Goal: Information Seeking & Learning: Learn about a topic

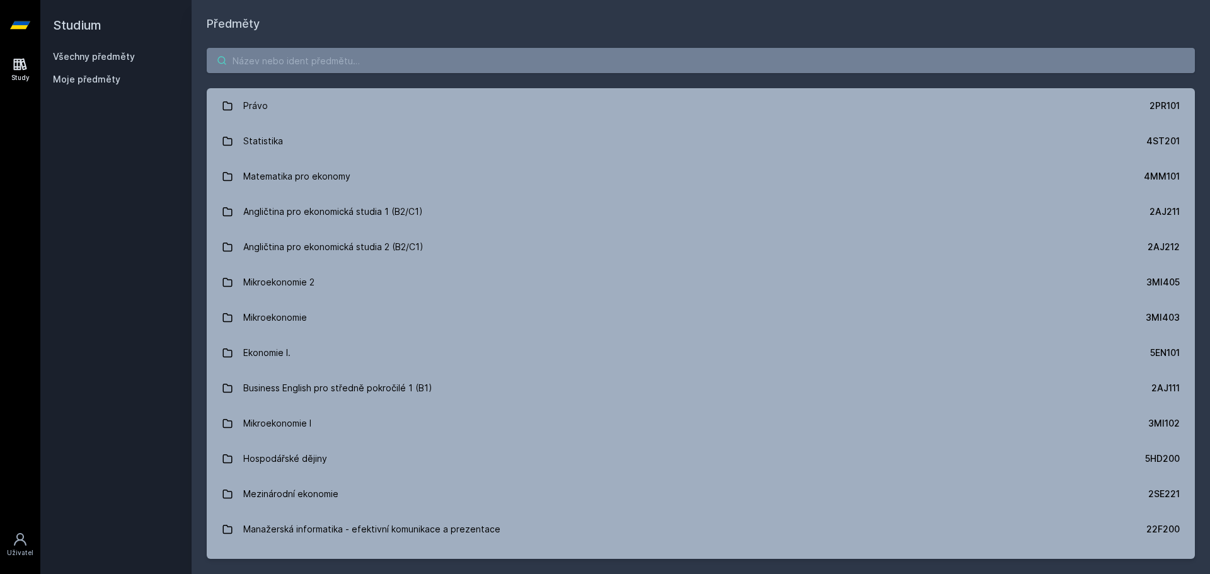
click at [325, 54] on input "search" at bounding box center [701, 60] width 988 height 25
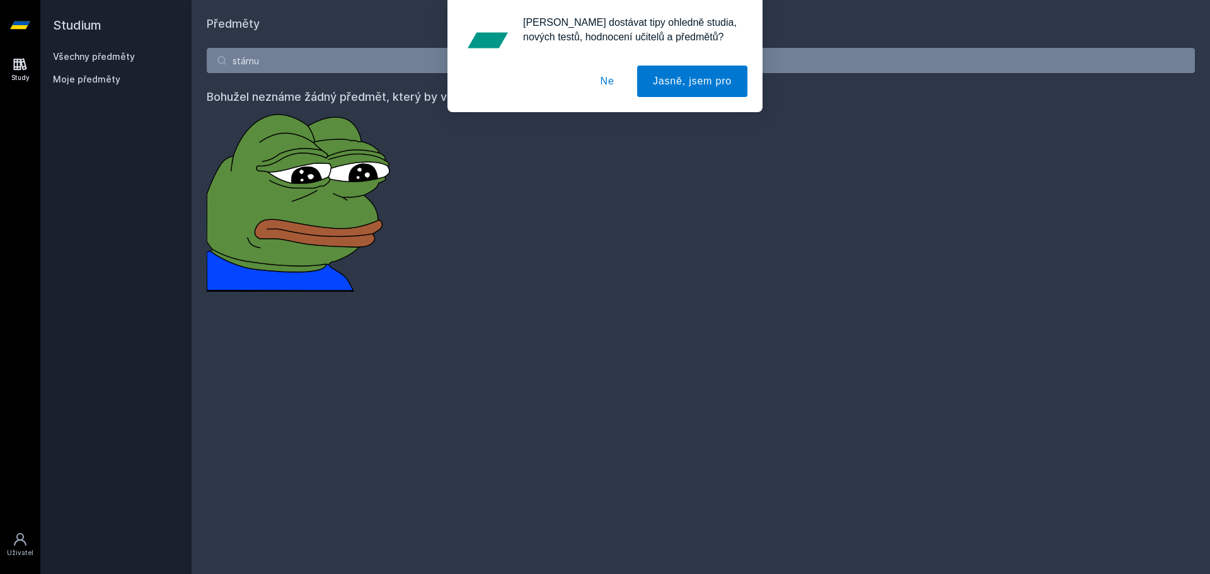
drag, startPoint x: 335, startPoint y: 60, endPoint x: 181, endPoint y: 57, distance: 154.4
click at [181, 57] on div "[PERSON_NAME] dostávat tipy ohledně studia, nových testů, hodnocení učitelů a p…" at bounding box center [605, 56] width 1210 height 112
click at [319, 61] on div "[PERSON_NAME] dostávat tipy ohledně studia, nových testů, hodnocení učitelů a p…" at bounding box center [605, 56] width 1210 height 112
click at [619, 84] on button "Ne" at bounding box center [607, 82] width 45 height 32
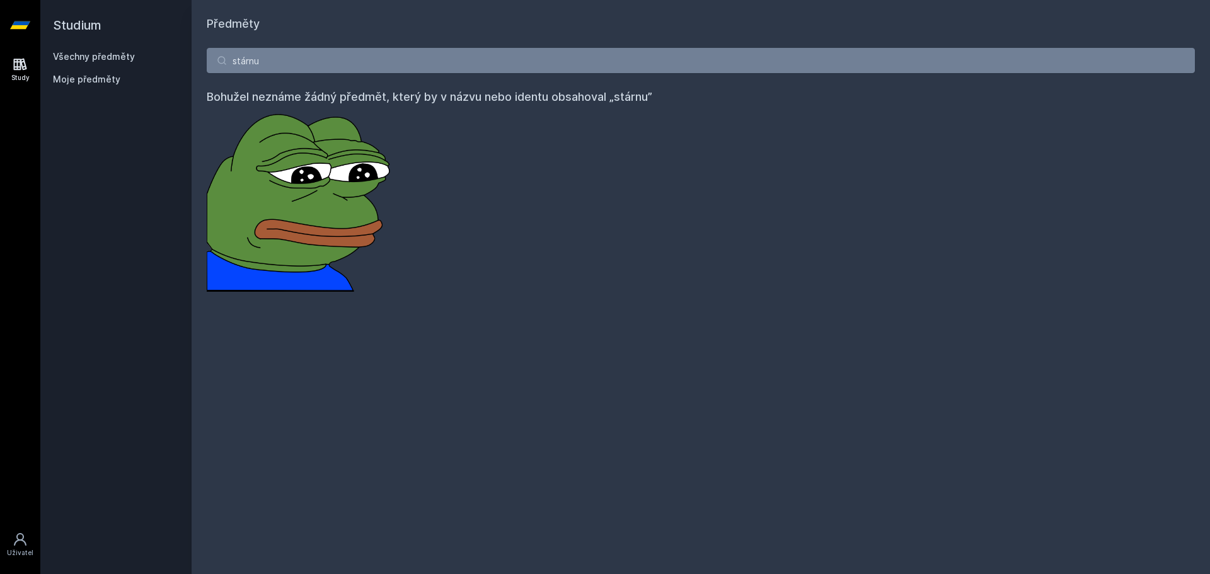
click at [367, 61] on div "[PERSON_NAME] dostávat tipy ohledně studia, nových testů, hodnocení učitelů a p…" at bounding box center [605, 56] width 1210 height 112
click at [367, 61] on input "stárnu" at bounding box center [701, 60] width 988 height 25
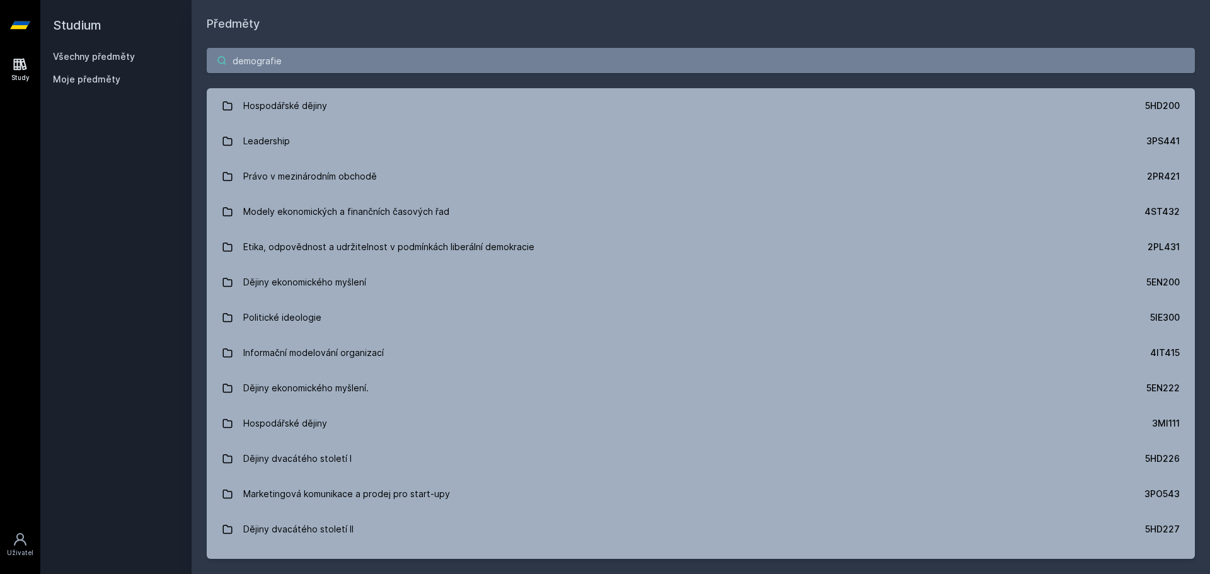
type input "demografie s"
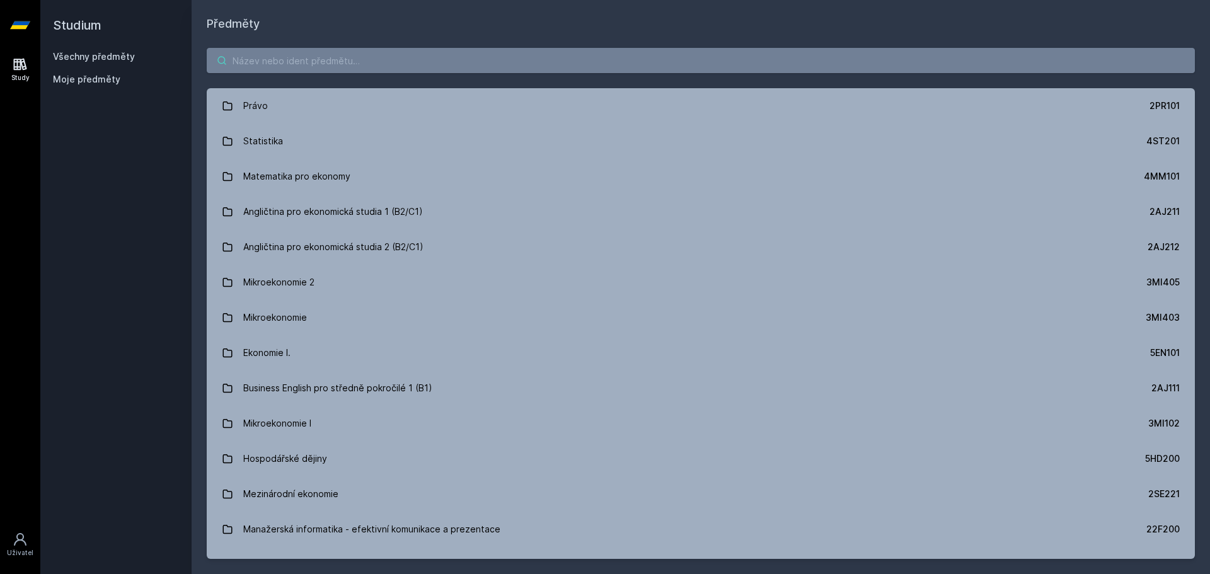
click at [446, 63] on input "search" at bounding box center [701, 60] width 988 height 25
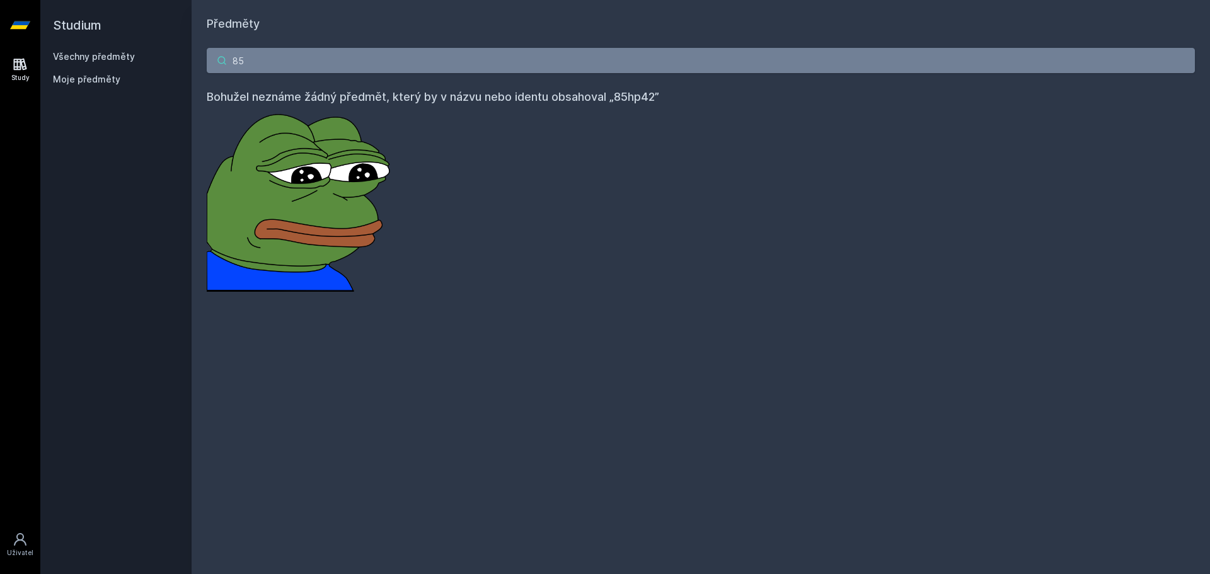
type input "8"
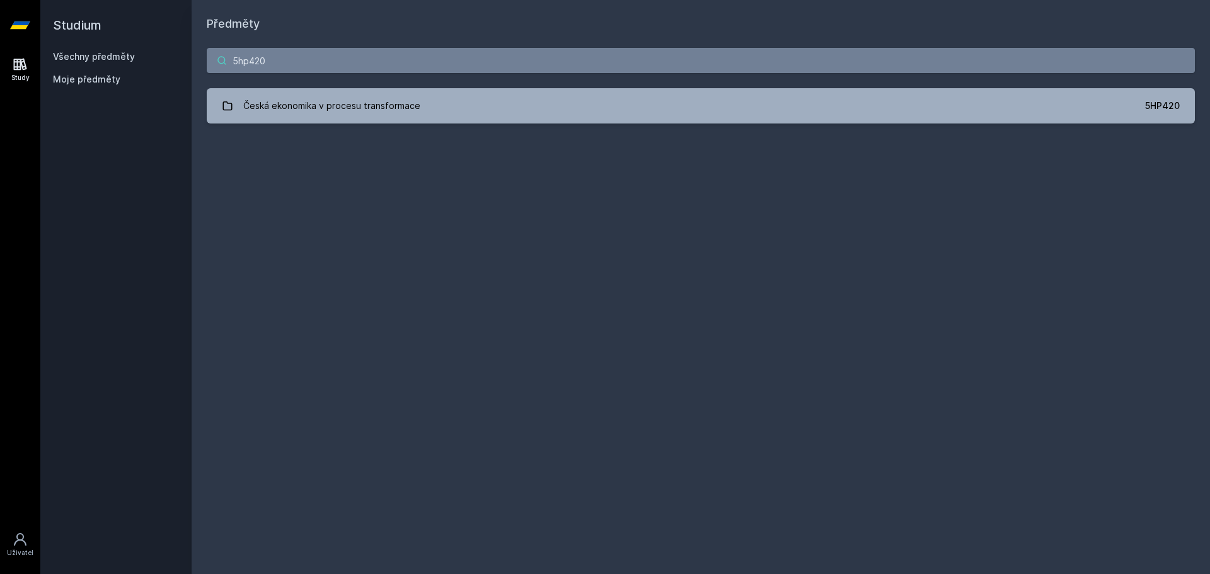
type input "5hp420"
click at [508, 80] on div "5hp420 Česká ekonomika v procesu transformace 5HP420 Jejda, něco se pokazilo." at bounding box center [701, 86] width 1018 height 106
click at [510, 88] on div "5hp420 Česká ekonomika v procesu transformace 5HP420 Jejda, něco se pokazilo." at bounding box center [701, 86] width 1018 height 106
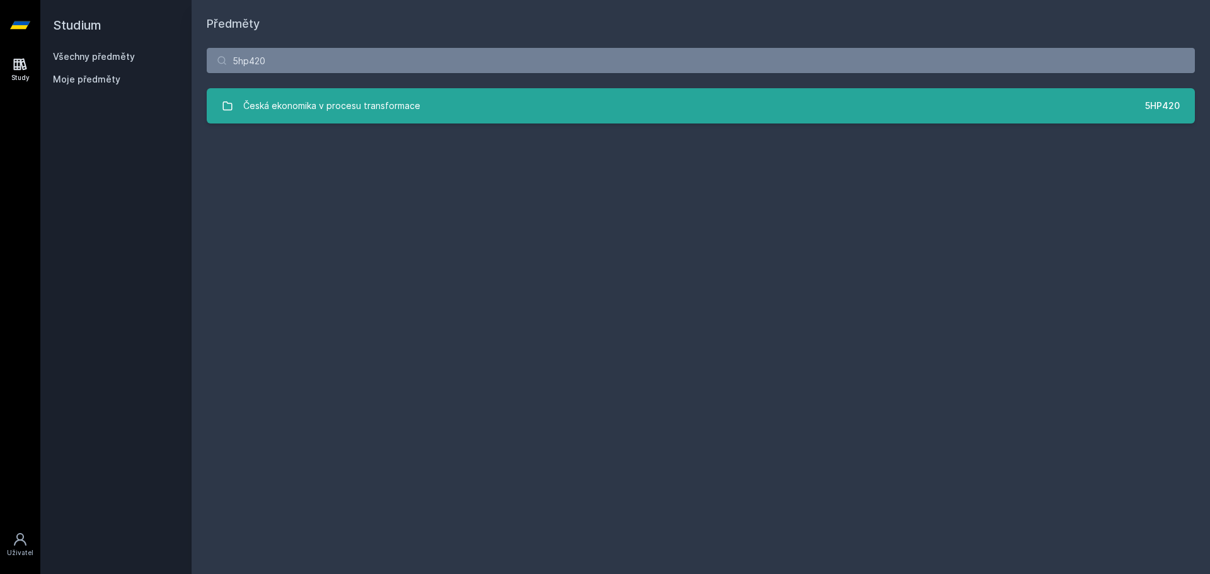
click at [511, 89] on link "Česká ekonomika v procesu transformace 5HP420" at bounding box center [701, 105] width 988 height 35
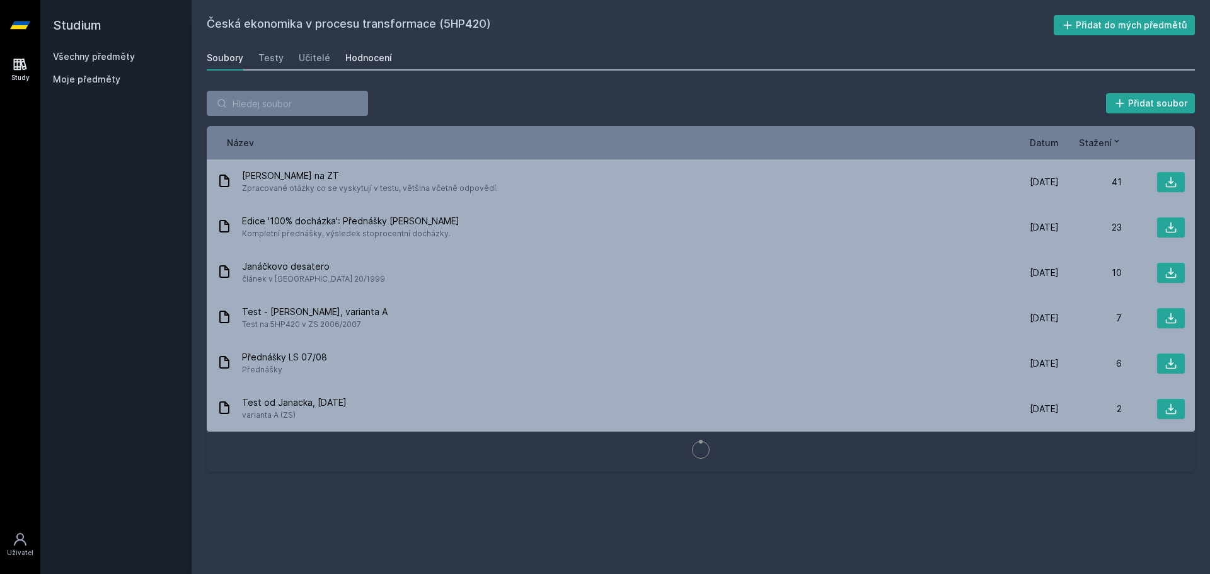
click at [357, 60] on div "Hodnocení" at bounding box center [368, 58] width 47 height 13
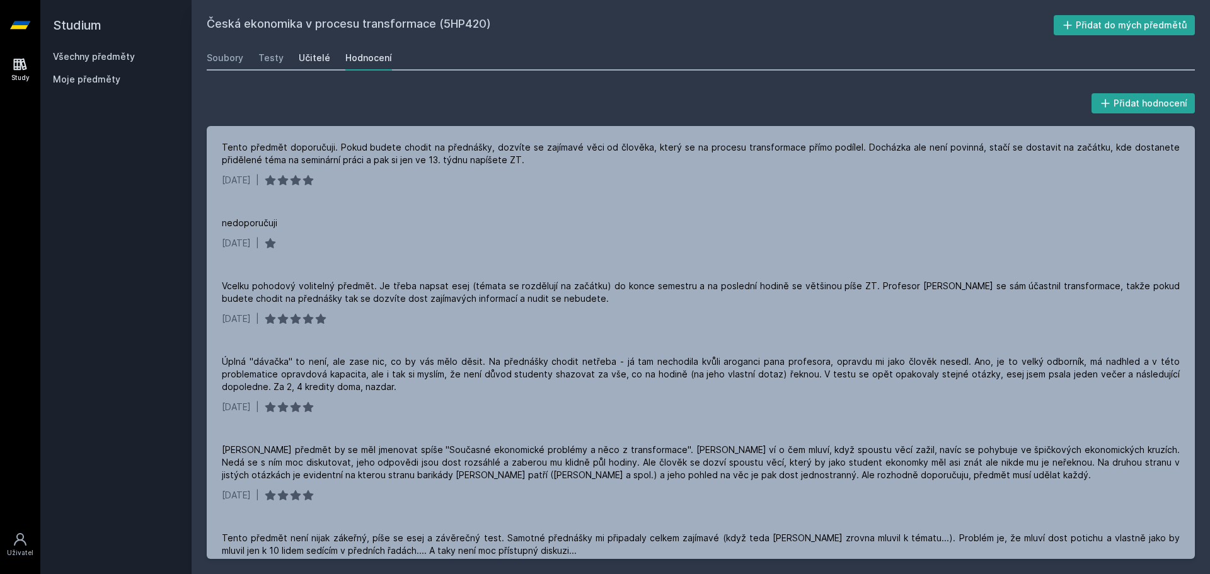
click at [312, 59] on div "Učitelé" at bounding box center [315, 58] width 32 height 13
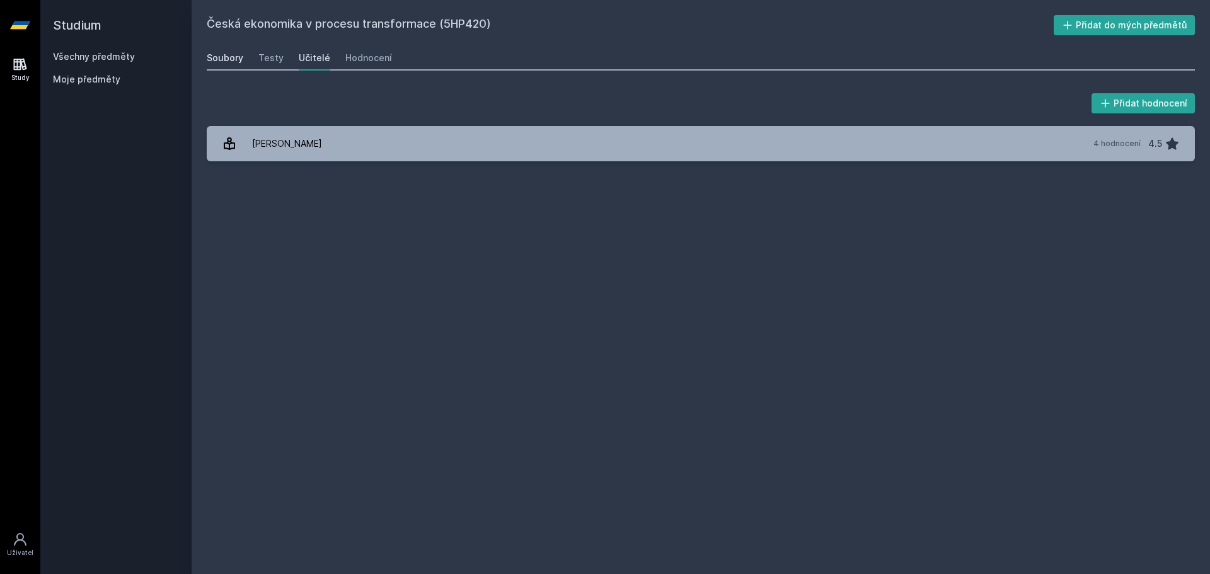
click at [224, 57] on div "Soubory" at bounding box center [225, 58] width 37 height 13
